Goal: Information Seeking & Learning: Learn about a topic

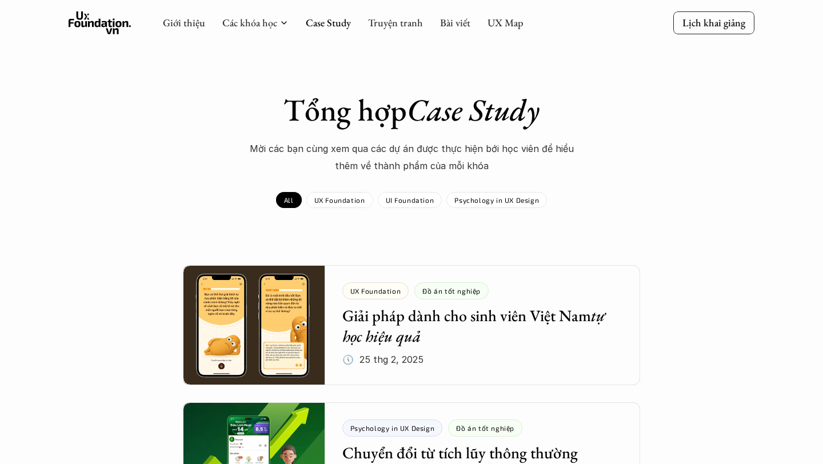
scroll to position [2722, 0]
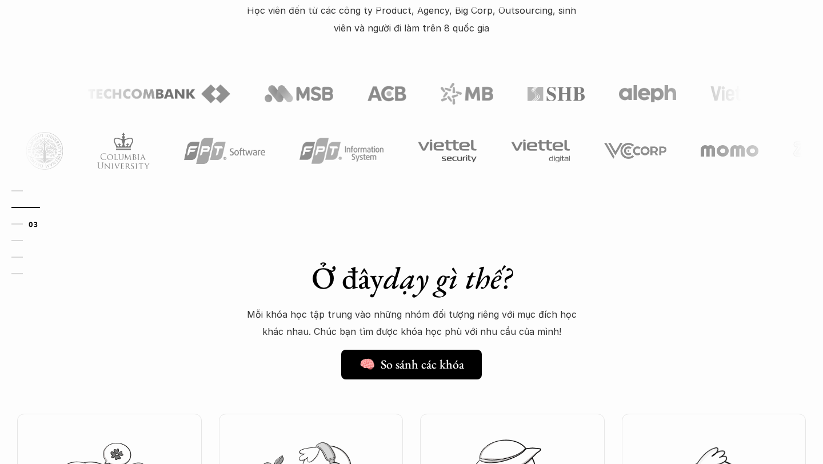
scroll to position [733, 0]
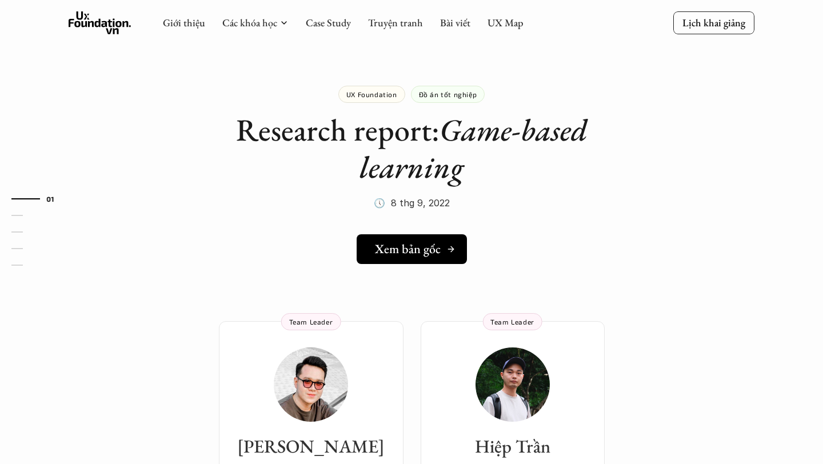
click at [393, 260] on link "Xem bản gốc" at bounding box center [412, 249] width 110 height 30
